Goal: Information Seeking & Learning: Learn about a topic

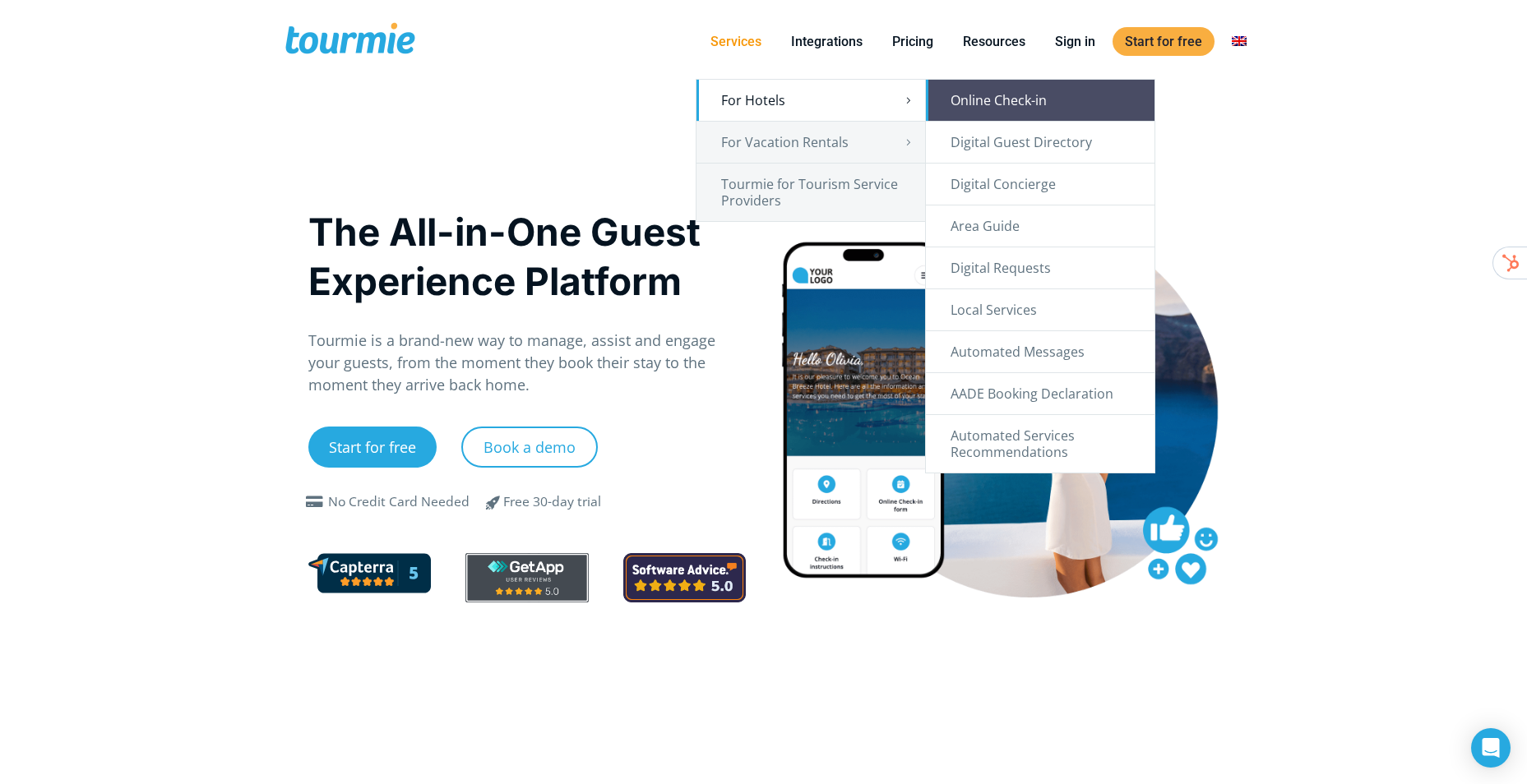
drag, startPoint x: 1009, startPoint y: 101, endPoint x: 992, endPoint y: 108, distance: 18.4
click at [1009, 101] on link "Online Check-in" at bounding box center [1039, 100] width 228 height 41
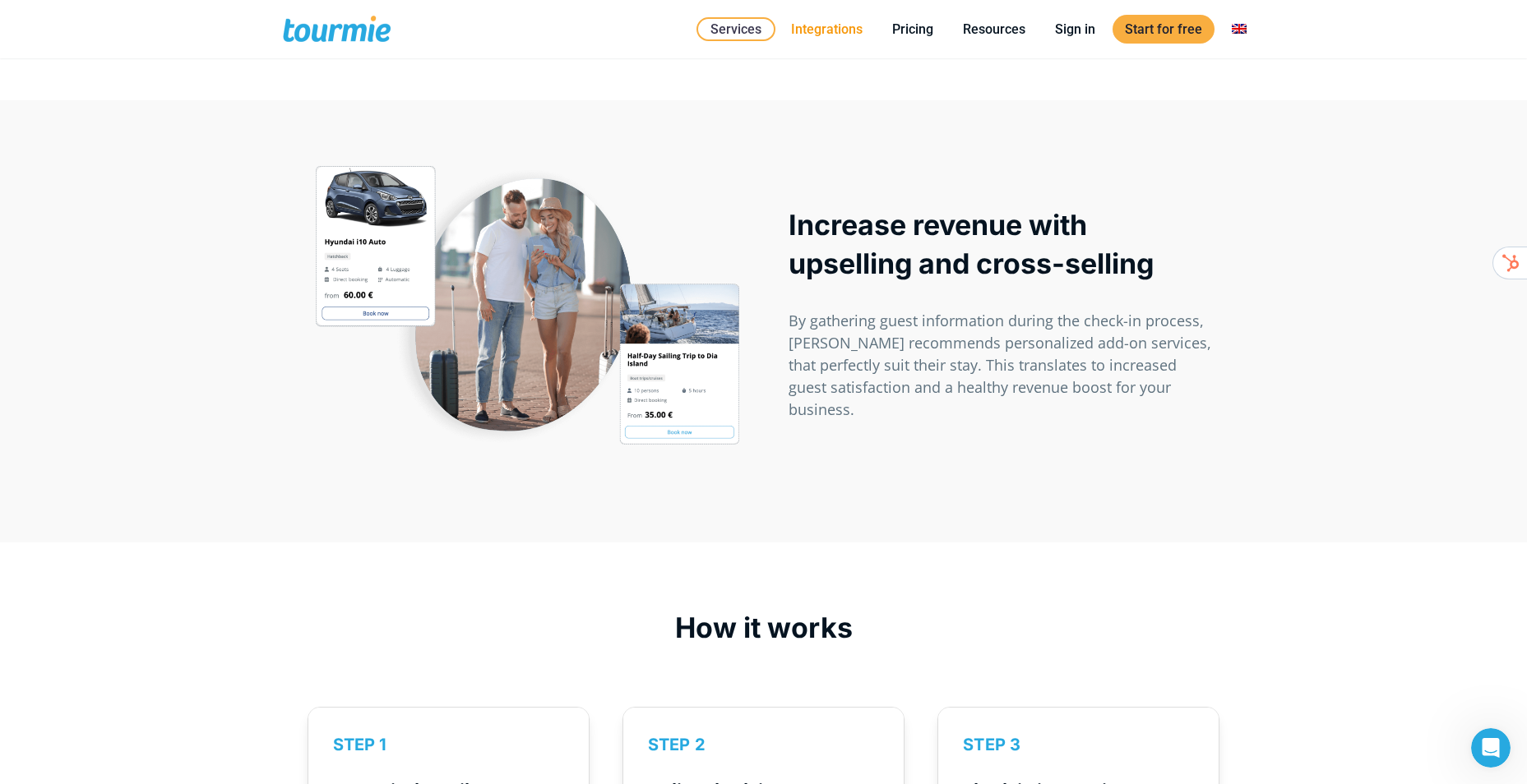
scroll to position [1726, 0]
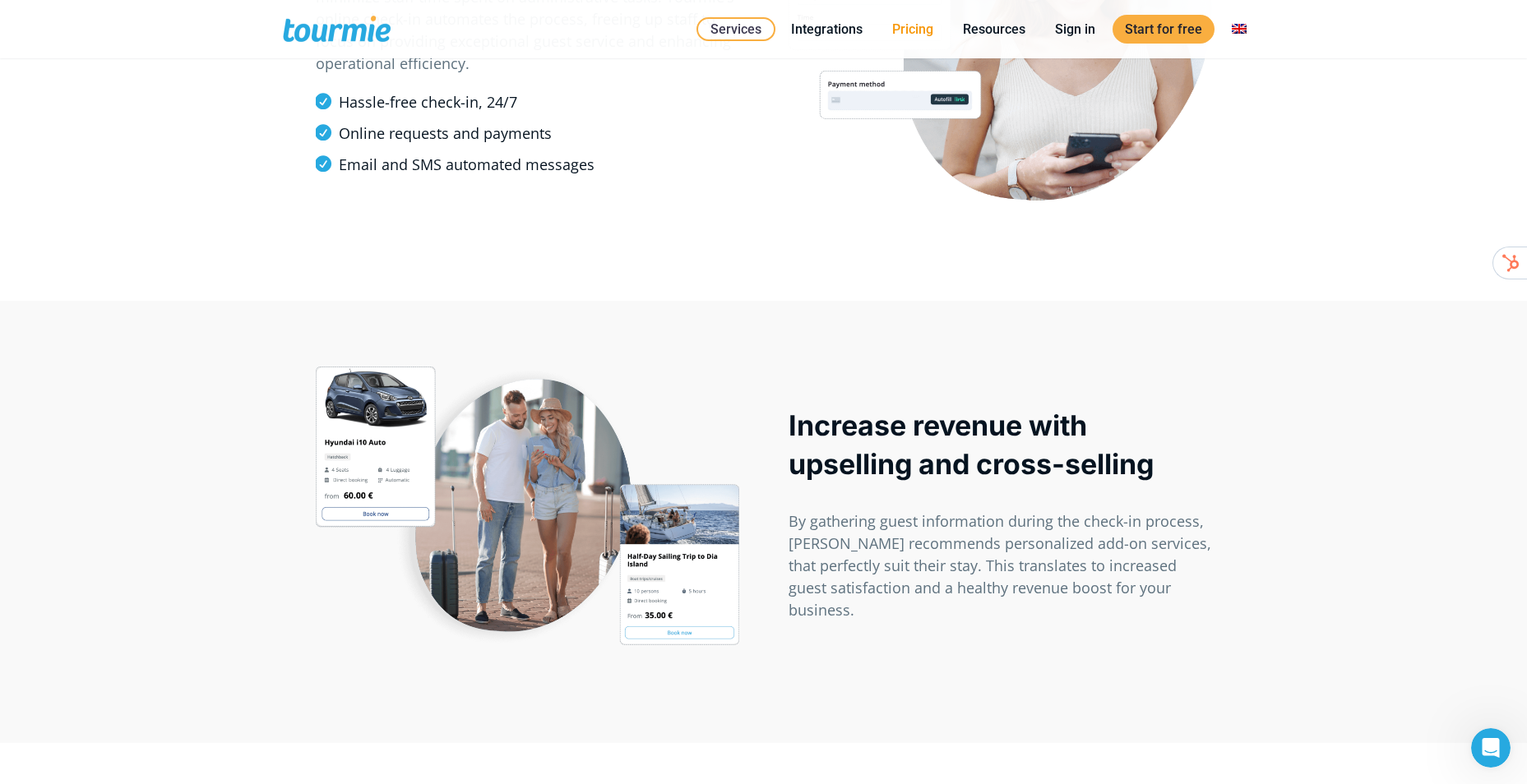
click at [894, 28] on link "Pricing" at bounding box center [913, 29] width 66 height 20
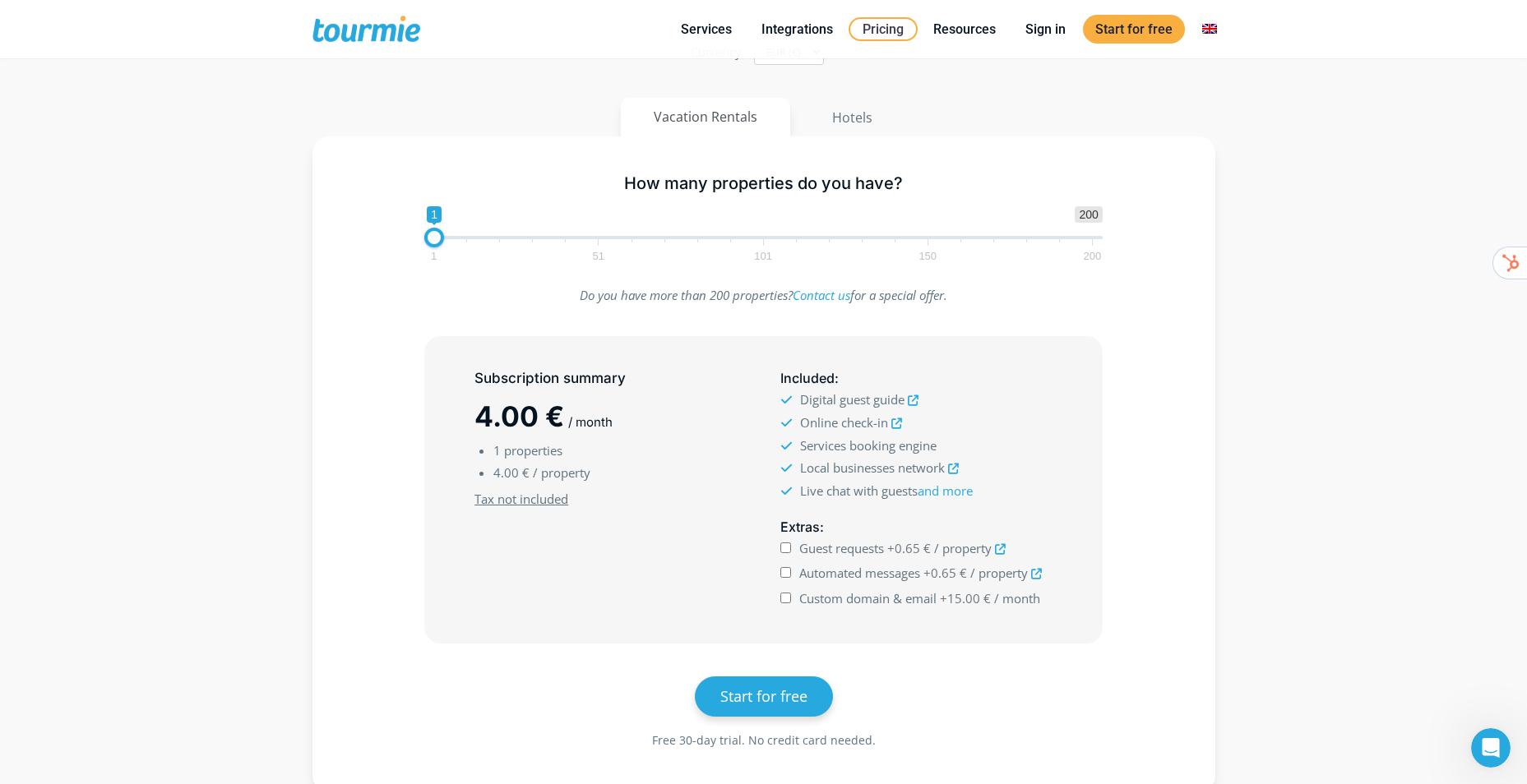
click at [462, 241] on span "1 51 101 150 200" at bounding box center [763, 249] width 659 height 20
click at [469, 240] on span "1 51 101 150 200" at bounding box center [763, 249] width 659 height 20
type input "3"
click at [442, 238] on span at bounding box center [440, 237] width 19 height 19
click at [376, 251] on div "How many properties do you have? 1 200 0 0 3 1 51 101 150 200 3" at bounding box center [763, 214] width 855 height 107
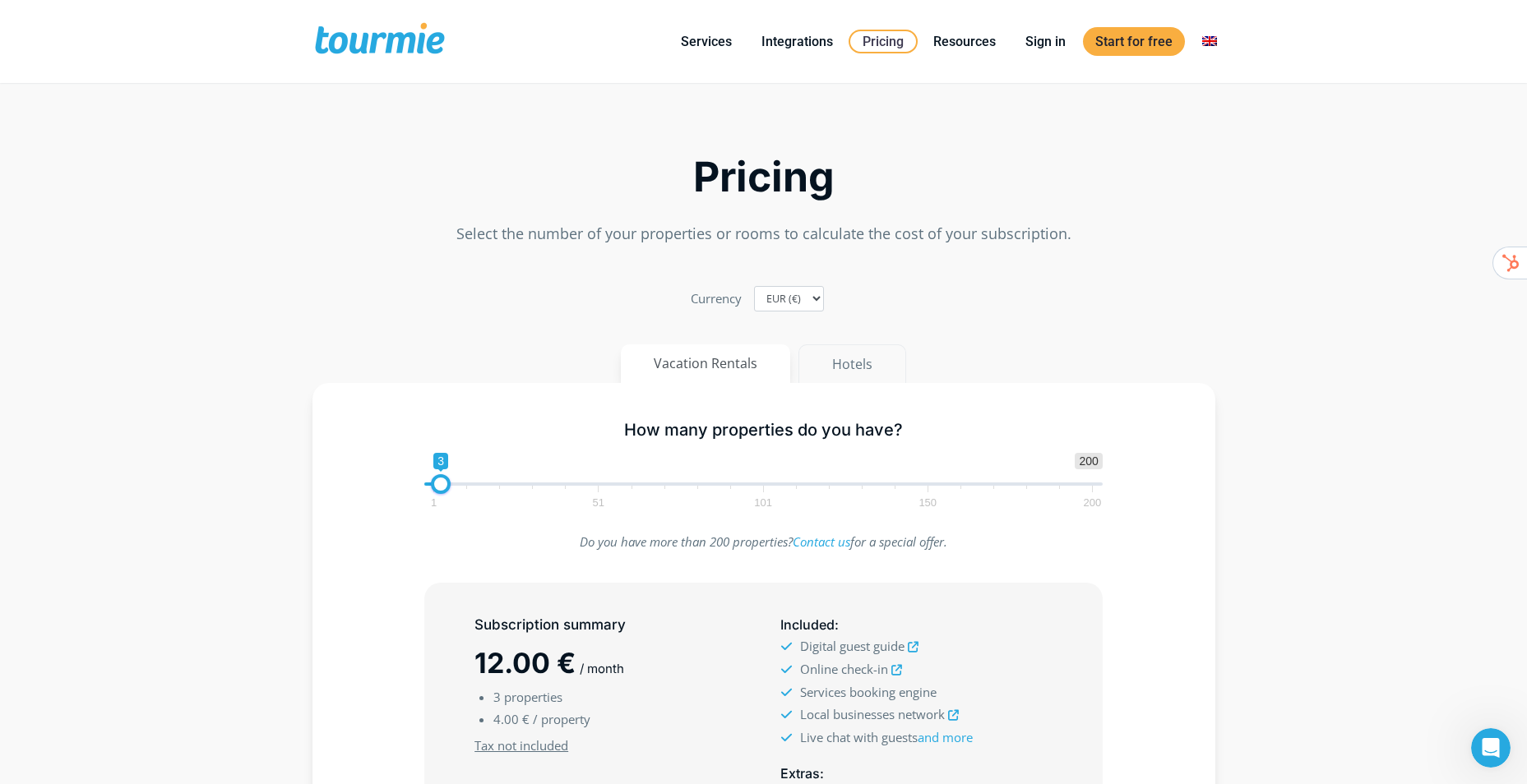
click at [840, 369] on button "Hotels" at bounding box center [852, 364] width 108 height 40
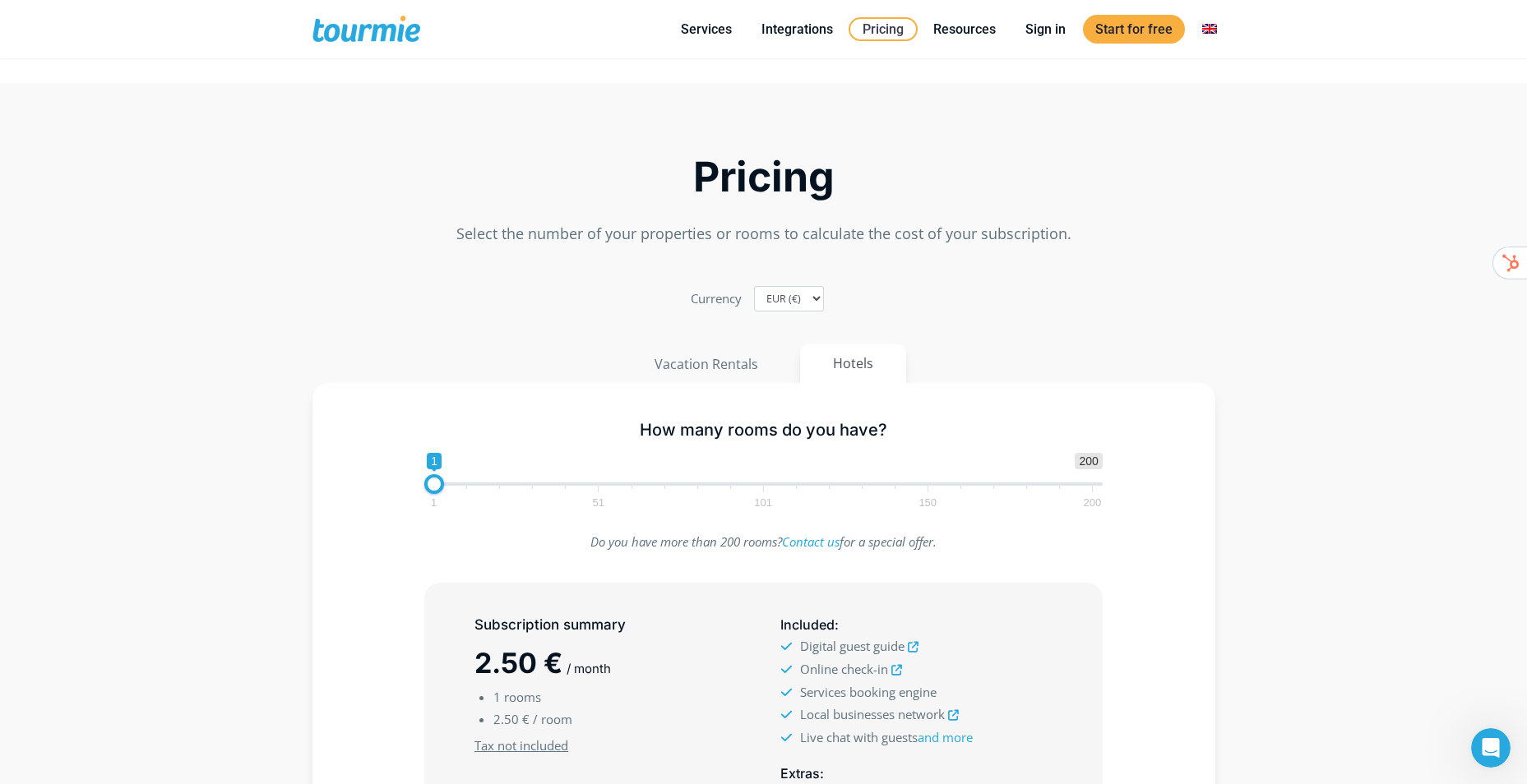
scroll to position [83, 0]
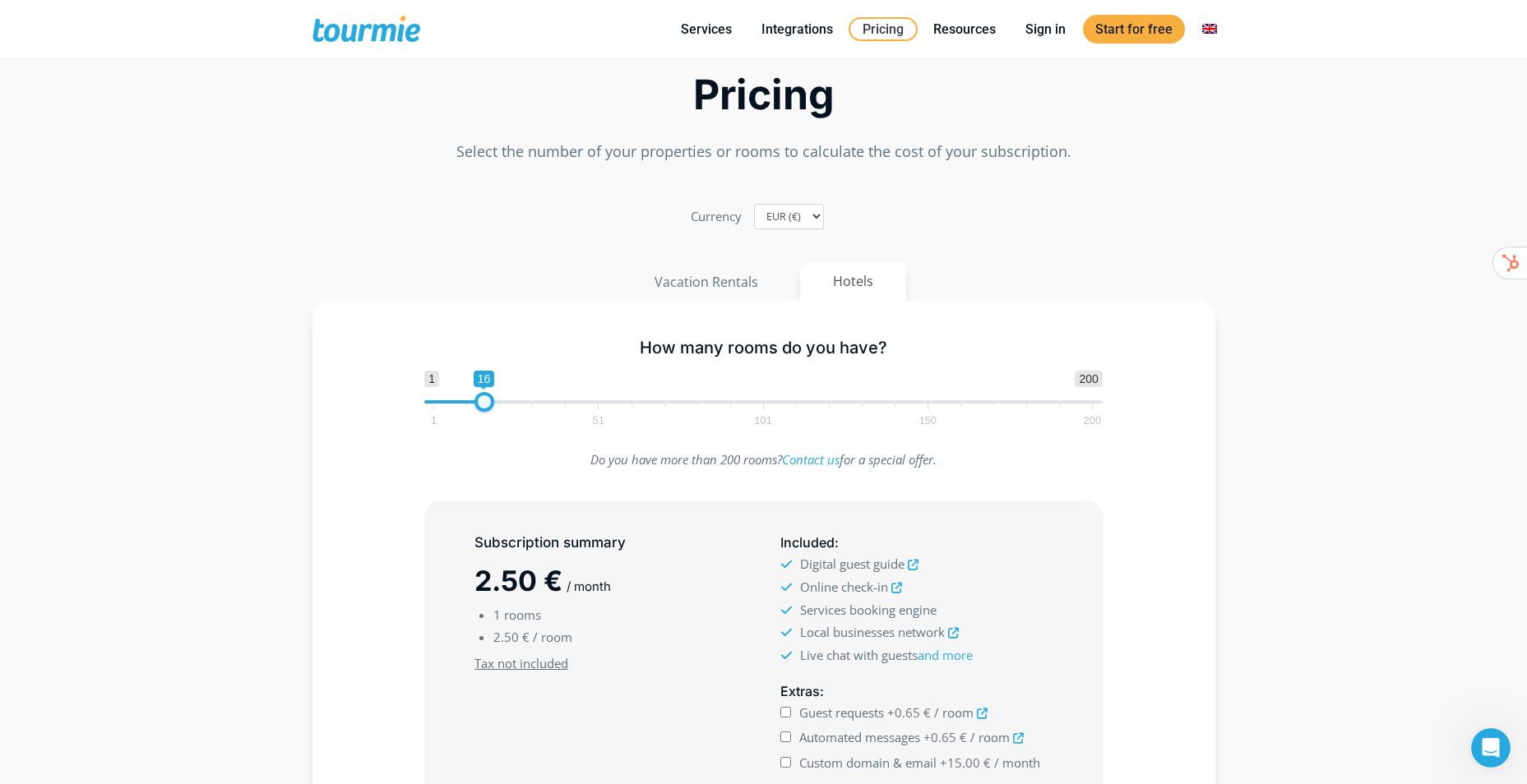
drag, startPoint x: 435, startPoint y: 402, endPoint x: 487, endPoint y: 403, distance: 52.0
click at [487, 403] on span at bounding box center [483, 402] width 19 height 19
click at [249, 437] on section "Pricing Select the number of your properties or rooms to calculate the cost of …" at bounding box center [763, 506] width 1527 height 985
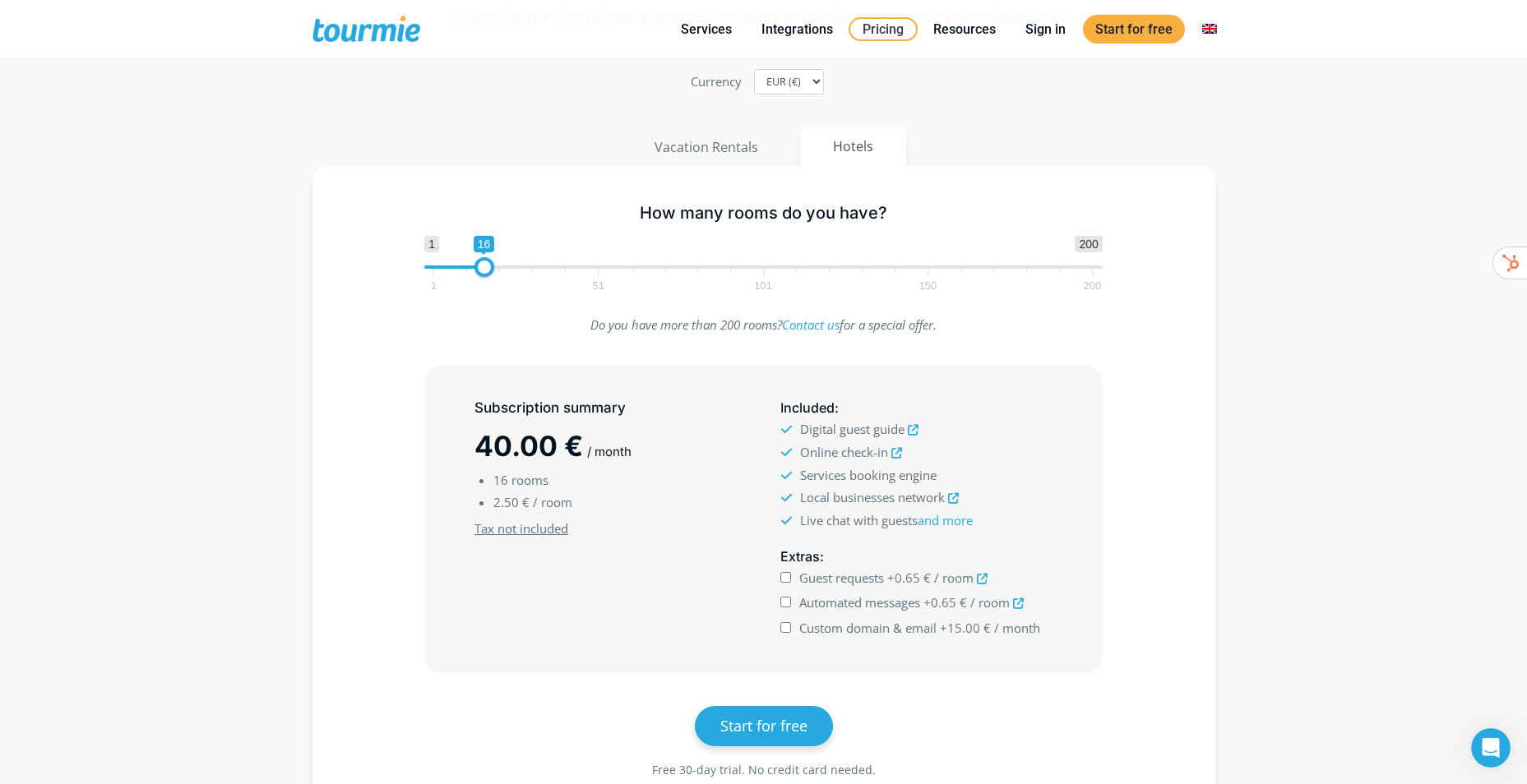
scroll to position [164, 0]
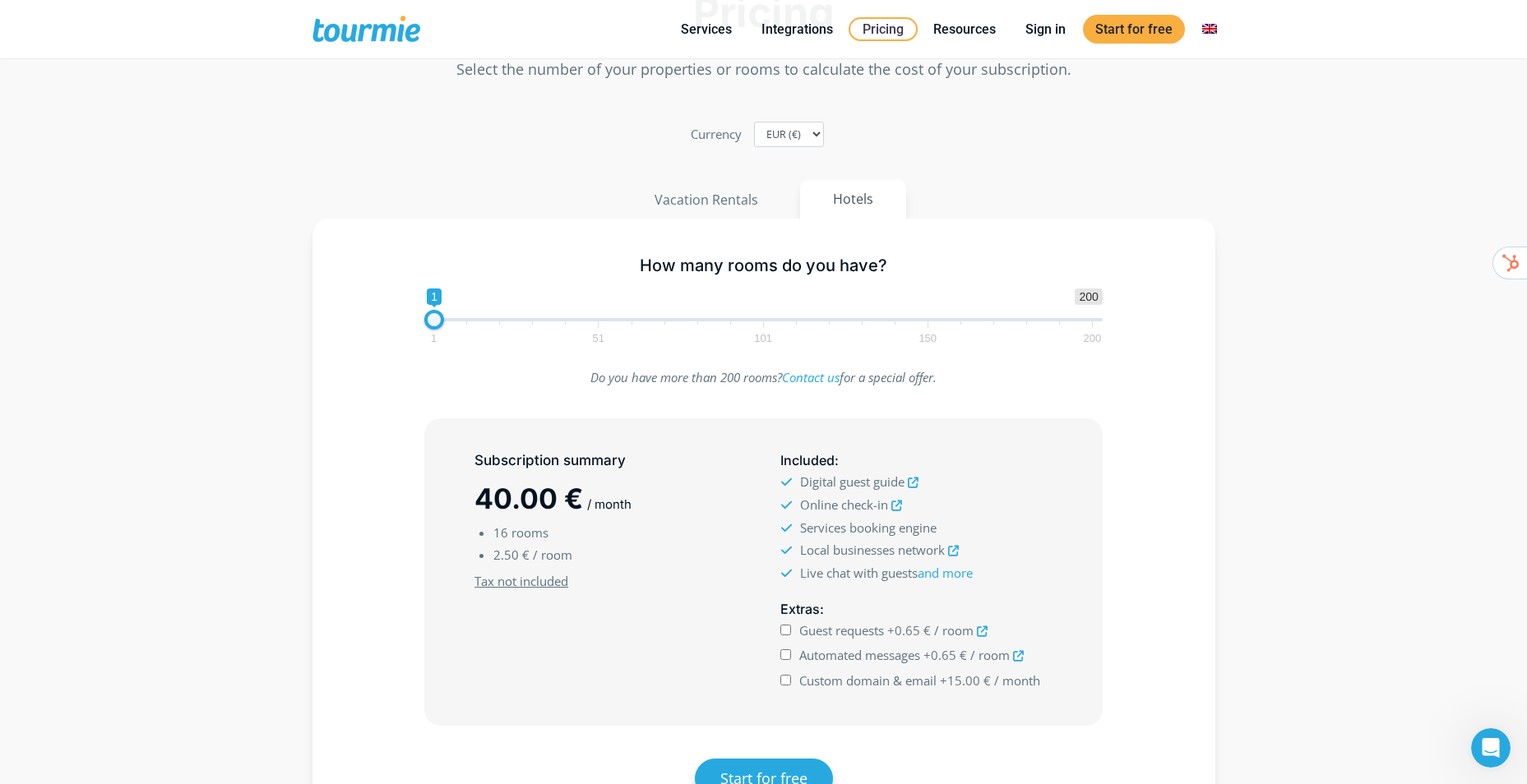
drag, startPoint x: 478, startPoint y: 317, endPoint x: 411, endPoint y: 324, distance: 67.4
click at [411, 324] on div "1 200 0 0 1 1 51 101 150 200 1" at bounding box center [763, 315] width 713 height 53
type input "6"
drag, startPoint x: 433, startPoint y: 317, endPoint x: 450, endPoint y: 318, distance: 17.0
click at [450, 318] on span at bounding box center [450, 319] width 19 height 19
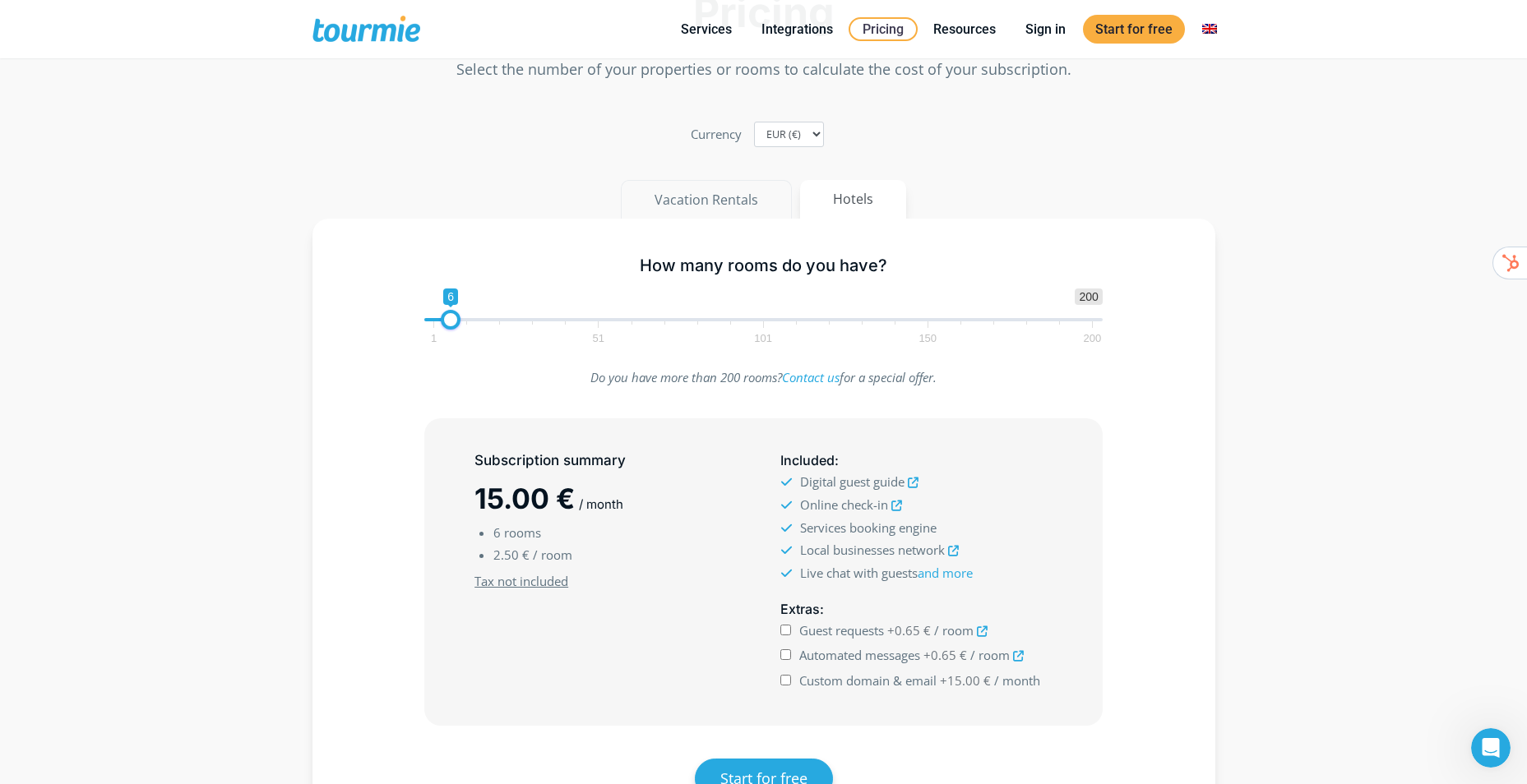
click at [714, 204] on button "Vacation Rentals" at bounding box center [706, 200] width 171 height 40
drag, startPoint x: 443, startPoint y: 321, endPoint x: 466, endPoint y: 320, distance: 23.0
click at [466, 320] on span at bounding box center [463, 319] width 19 height 19
type input "1"
drag, startPoint x: 467, startPoint y: 320, endPoint x: 414, endPoint y: 320, distance: 53.0
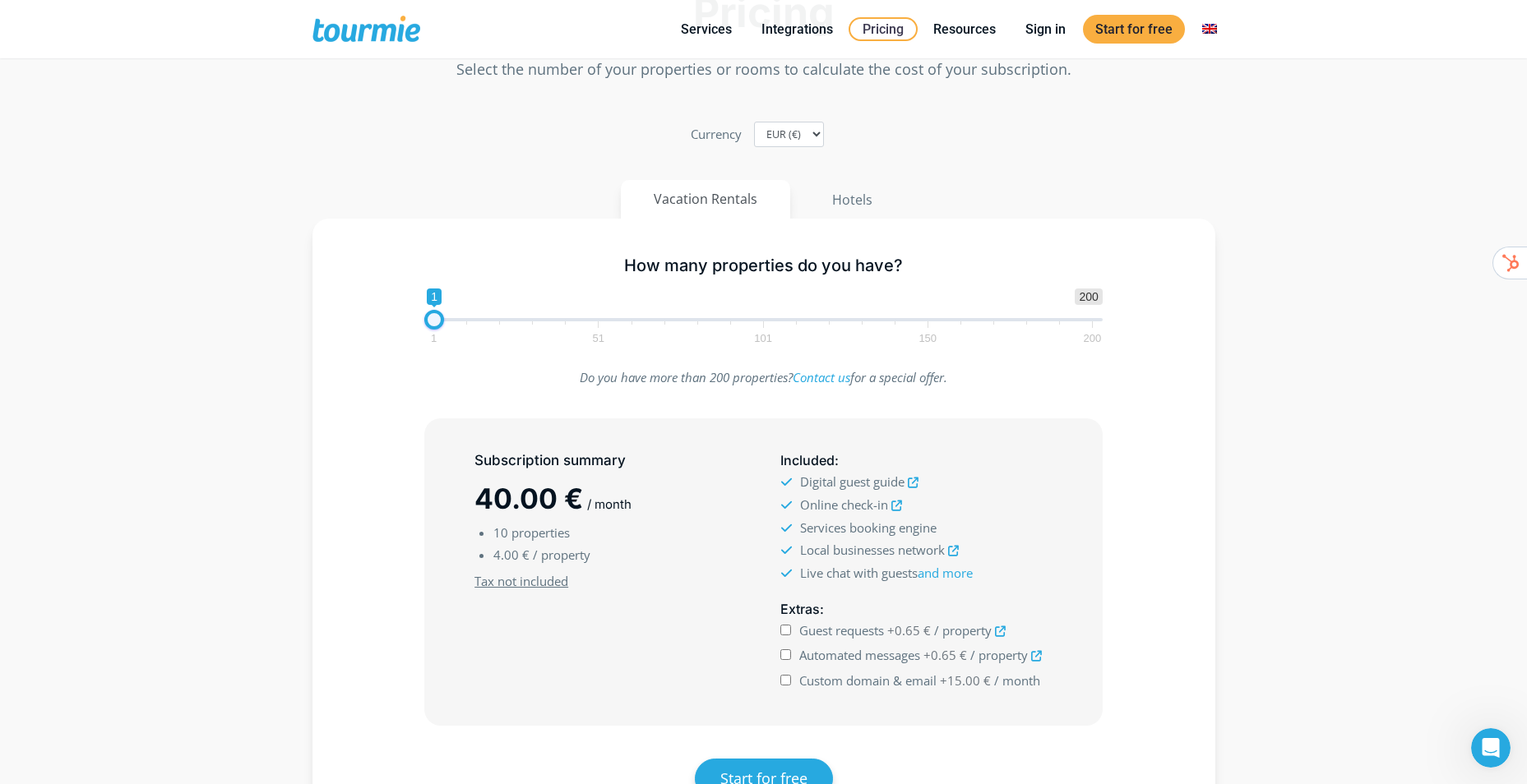
click at [414, 320] on div "1 200 0 0 1 1 51 101 150 200 1" at bounding box center [763, 315] width 713 height 53
drag, startPoint x: 593, startPoint y: 561, endPoint x: 539, endPoint y: 563, distance: 54.0
click at [539, 563] on li "4.00 € / property" at bounding box center [620, 555] width 254 height 22
click at [278, 451] on section "Pricing Select the number of your properties or rooms to calculate the cost of …" at bounding box center [763, 424] width 1527 height 985
